Goal: Obtain resource: Download file/media

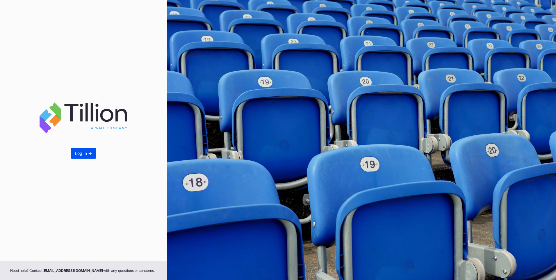
click at [93, 149] on button "Log In ->" at bounding box center [84, 153] width 26 height 11
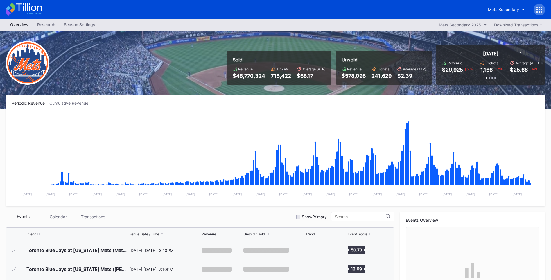
scroll to position [1398, 0]
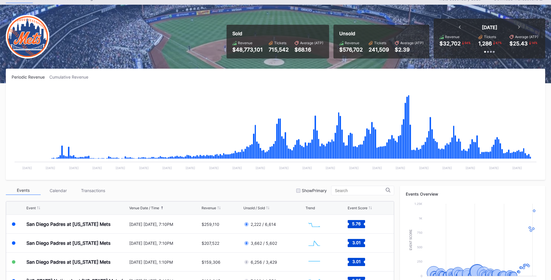
scroll to position [87, 0]
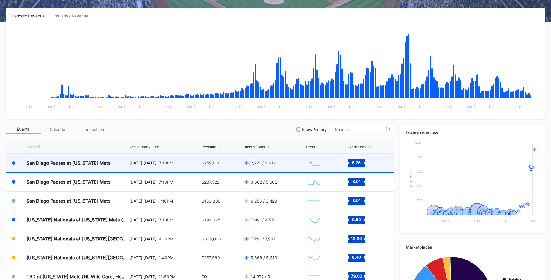
click at [99, 163] on div "San Diego Padres at [US_STATE] Mets" at bounding box center [68, 163] width 84 height 6
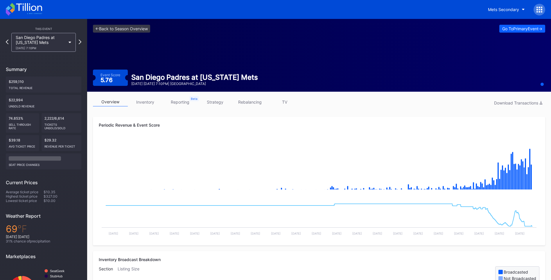
drag, startPoint x: 150, startPoint y: 103, endPoint x: 222, endPoint y: 107, distance: 72.8
click at [150, 103] on link "inventory" at bounding box center [145, 101] width 35 height 9
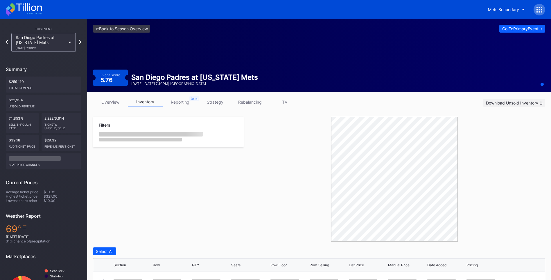
click at [522, 103] on div "Download Unsold Inventory" at bounding box center [514, 102] width 56 height 5
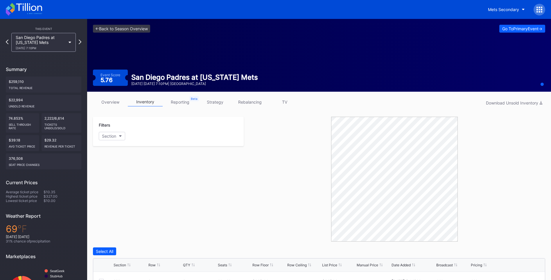
drag, startPoint x: 247, startPoint y: 222, endPoint x: 239, endPoint y: 221, distance: 7.9
click at [247, 221] on div at bounding box center [395, 179] width 302 height 125
